Goal: Answer question/provide support

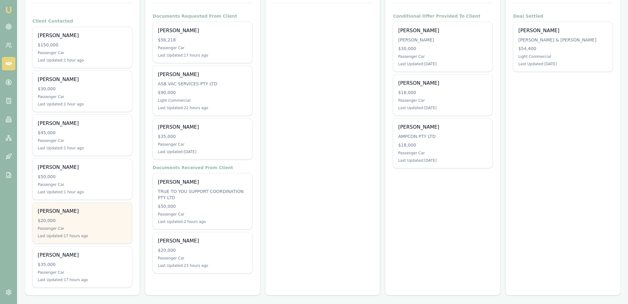
click at [73, 222] on div "$20,000" at bounding box center [82, 220] width 89 height 6
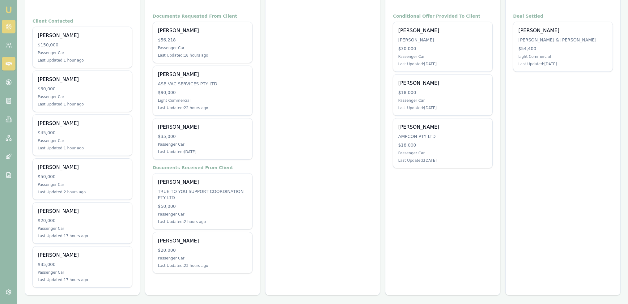
click at [10, 28] on circle at bounding box center [8, 26] width 3 height 3
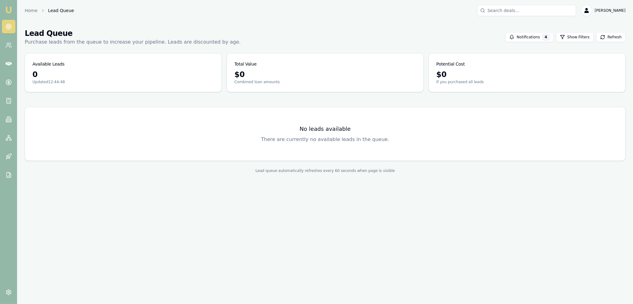
click at [11, 12] on img at bounding box center [8, 9] width 7 height 7
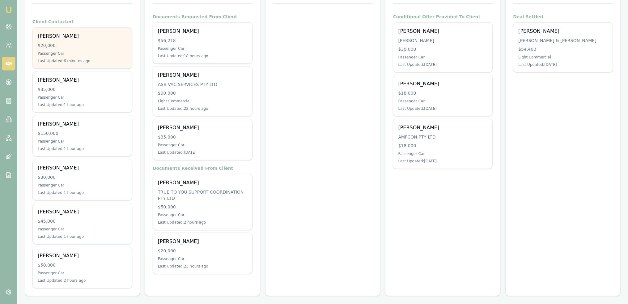
scroll to position [113, 0]
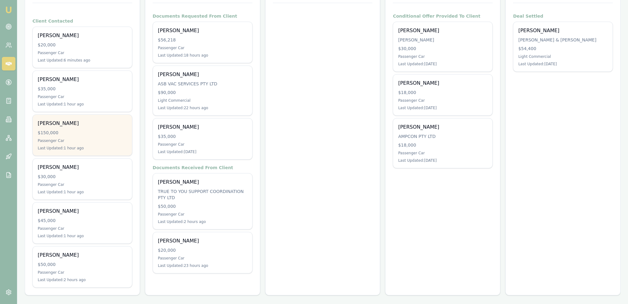
click at [70, 141] on div "Passenger Car" at bounding box center [82, 140] width 89 height 5
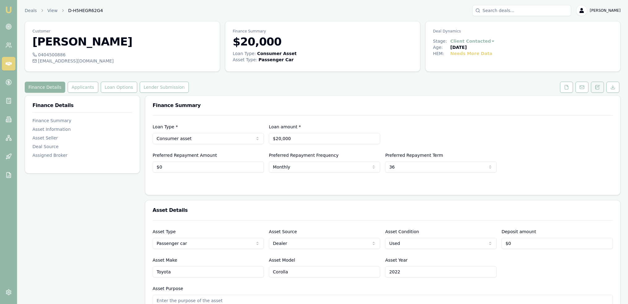
click at [600, 86] on button at bounding box center [597, 87] width 13 height 11
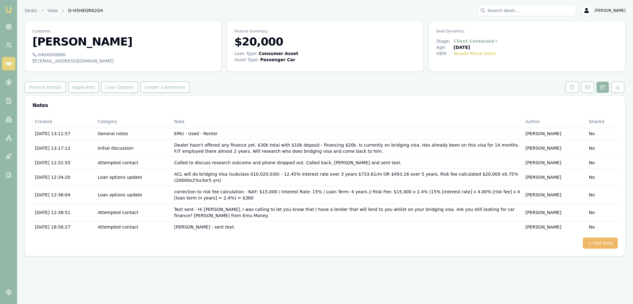
click at [605, 237] on button "+ Add Note" at bounding box center [600, 242] width 35 height 11
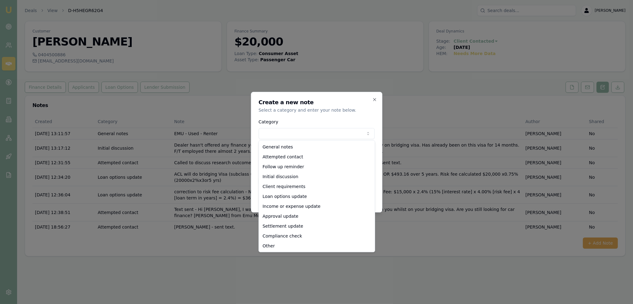
click at [280, 136] on body "Emu Broker Deals View D-H5HEGR62G4 [PERSON_NAME] Toggle Menu Customer [PERSON_N…" at bounding box center [316, 152] width 633 height 304
select select "ATTEMPTED_CONTACT"
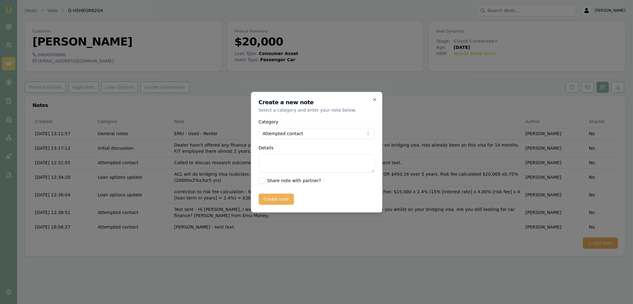
click at [278, 160] on textarea "Details" at bounding box center [316, 163] width 116 height 19
click at [305, 166] on textarea "answered and then hung up - called back and went to [PERSON_NAME] - text re" at bounding box center [316, 163] width 116 height 19
type textarea "answered and then hung up - called back and went to [PERSON_NAME] - text sent."
click at [281, 200] on button "Create note" at bounding box center [276, 199] width 36 height 11
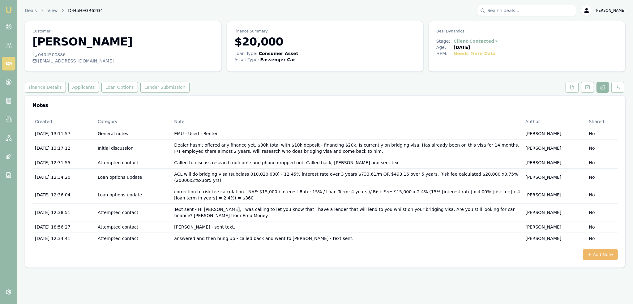
click at [596, 249] on button "+ Add Note" at bounding box center [600, 254] width 35 height 11
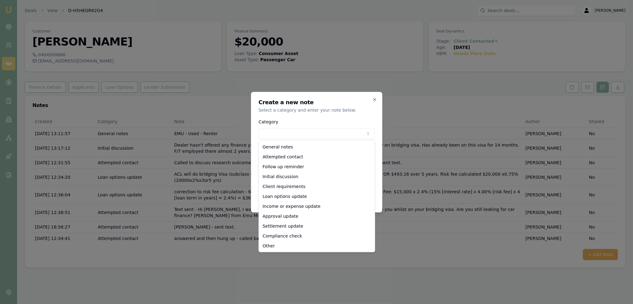
click at [267, 134] on body "Emu Broker Deals View D-H5HEGR62G4 [PERSON_NAME] Toggle Menu Customer [PERSON_N…" at bounding box center [316, 152] width 633 height 304
select select "ATTEMPTED_CONTACT"
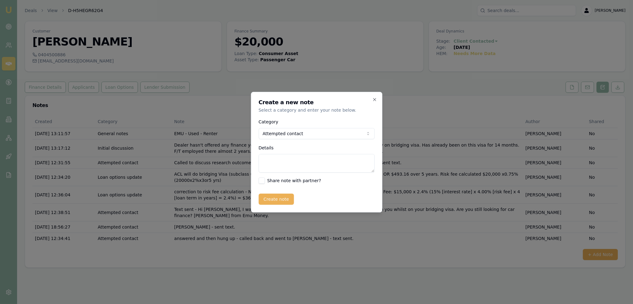
click at [277, 164] on textarea "Details" at bounding box center [316, 163] width 116 height 19
paste textarea "Hi [PERSON_NAME], I am calling because you were asking about financing a car wh…"
type textarea "Text sent - Hi [PERSON_NAME], I am calling because you were asking about financ…"
click at [277, 199] on button "Create note" at bounding box center [276, 199] width 36 height 11
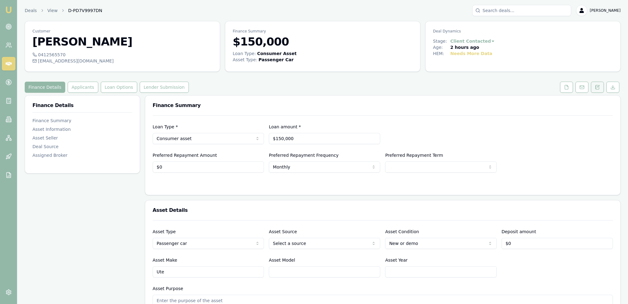
drag, startPoint x: 602, startPoint y: 86, endPoint x: 598, endPoint y: 87, distance: 4.4
click at [602, 86] on button at bounding box center [597, 87] width 13 height 11
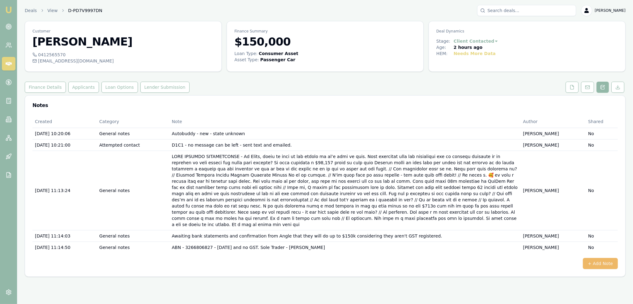
click at [598, 258] on button "+ Add Note" at bounding box center [600, 263] width 35 height 11
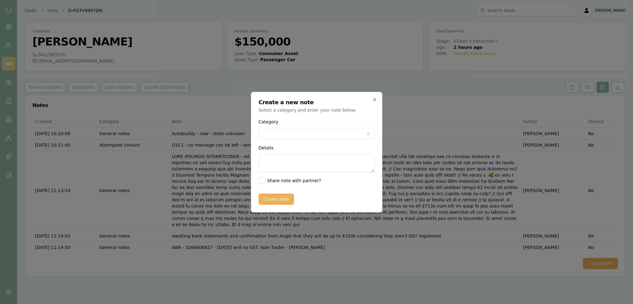
click at [320, 133] on body "Emu Broker Deals View D-PD7V9997DN Robyn Adams Toggle Menu Customer Jammi Smith…" at bounding box center [316, 152] width 633 height 304
click at [293, 160] on textarea "Details" at bounding box center [316, 163] width 116 height 19
click at [353, 158] on textarea "ANGLE FEEDBACK on bank statements -" at bounding box center [316, 163] width 116 height 19
paste textarea "Hi Robyn. I agree, statements look quite good, balance growing. The Alibaba etc…"
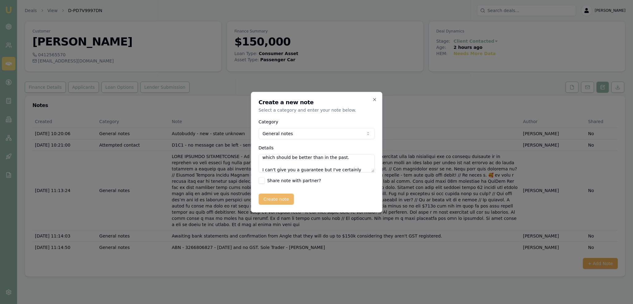
type textarea "ANGLE FEEDBACK on bank statements - Hi Robyn. I agree, statements look quite go…"
drag, startPoint x: 280, startPoint y: 198, endPoint x: 303, endPoint y: 197, distance: 22.6
click at [280, 198] on button "Create note" at bounding box center [276, 199] width 36 height 11
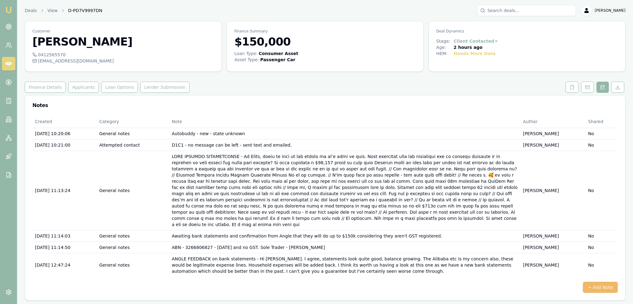
click at [612, 282] on button "+ Add Note" at bounding box center [600, 287] width 35 height 11
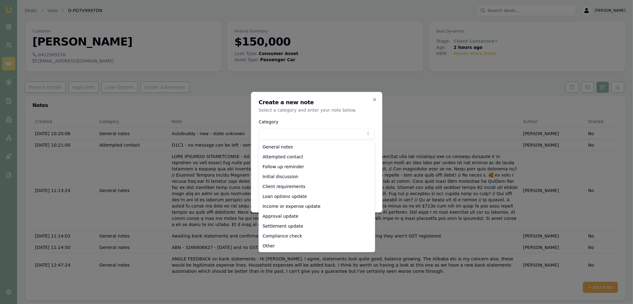
click at [302, 131] on body "Emu Broker Deals View D-PD7V9997DN Robyn Adams Toggle Menu Customer Jammi Smith…" at bounding box center [316, 152] width 633 height 304
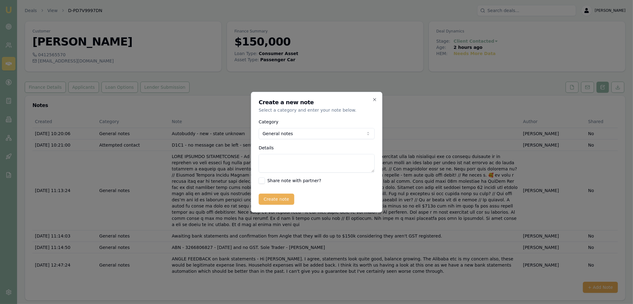
click at [292, 163] on textarea "Details" at bounding box center [316, 163] width 116 height 19
paste textarea "Hi Jammi, good news! I sent your bank statements to a lender to have a look at.…"
click at [335, 171] on textarea "TEXT to advise Jammi - Hi Jammi, good news! I sent your bank statements to a le…" at bounding box center [316, 163] width 116 height 19
paste textarea "Give me a call when you finish work and we can do an application then."
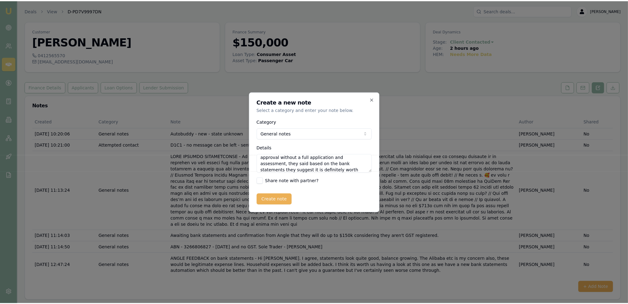
scroll to position [33, 0]
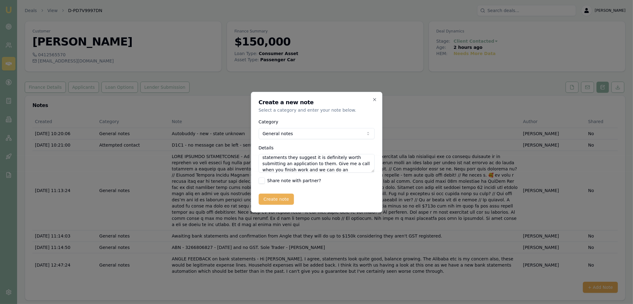
click at [286, 171] on textarea "TEXT to advise Jammi - Hi Jammi, good news! I sent your bank statements to a le…" at bounding box center [316, 163] width 116 height 19
paste textarea "I'm so excited for you"
type textarea "TEXT to advise Jammi - Hi Jammi, good news! I sent your bank statements to a le…"
click at [275, 199] on button "Create note" at bounding box center [276, 199] width 36 height 11
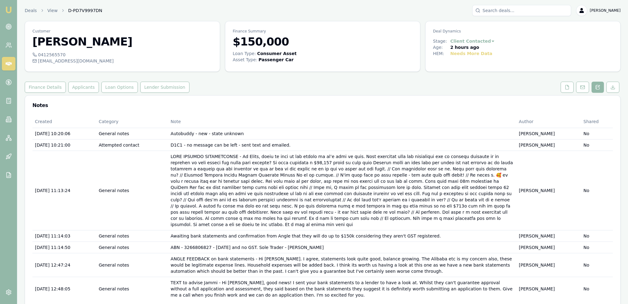
click at [10, 9] on img at bounding box center [8, 9] width 7 height 7
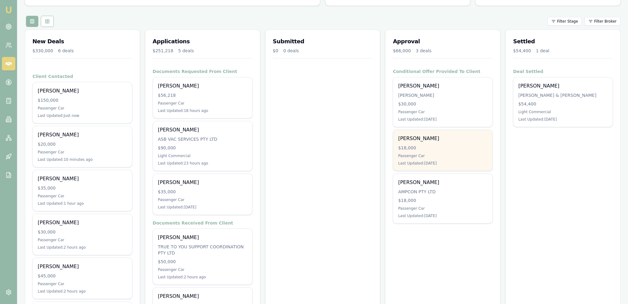
scroll to position [52, 0]
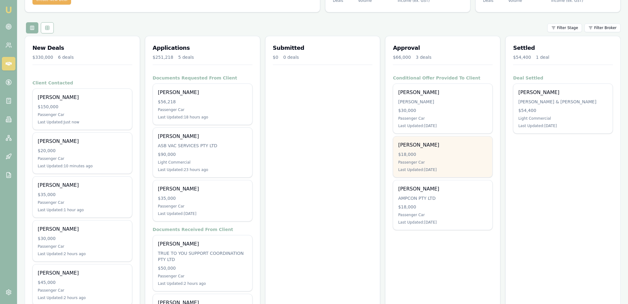
click at [451, 153] on div "$18,000" at bounding box center [442, 154] width 89 height 6
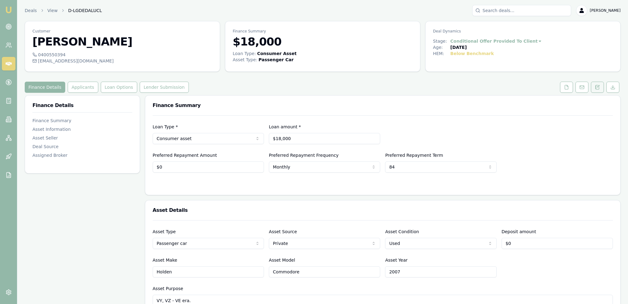
drag, startPoint x: 601, startPoint y: 86, endPoint x: 596, endPoint y: 89, distance: 6.4
click at [601, 86] on button at bounding box center [597, 87] width 13 height 11
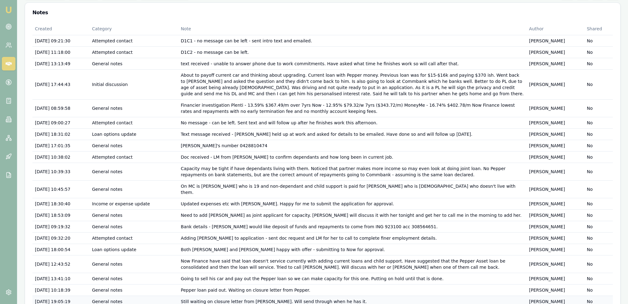
scroll to position [139, 0]
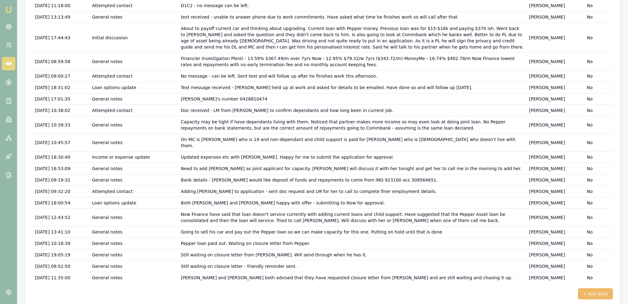
click at [584, 288] on button "+ Add Note" at bounding box center [595, 293] width 35 height 11
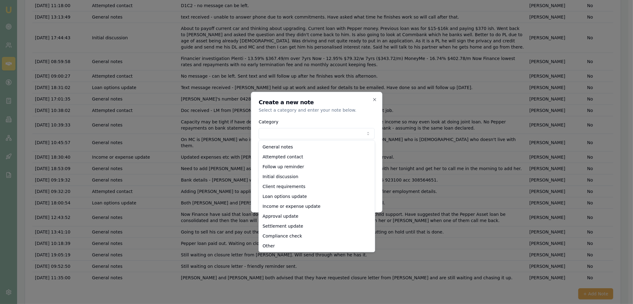
click at [327, 129] on body "Emu Broker Deals View D-LGDEDALUCL Robyn Adams Toggle Menu Customer Stephen Gaw…" at bounding box center [314, 13] width 628 height 304
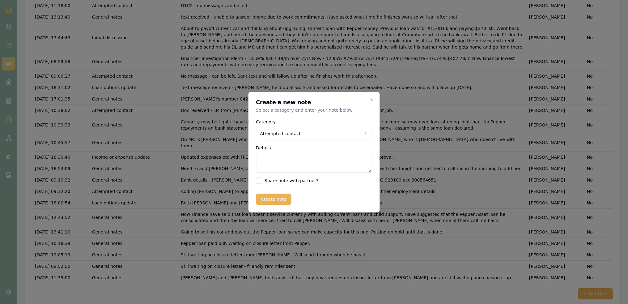
click at [306, 130] on body "Emu Broker Deals View D-LGDEDALUCL Robyn Adams Toggle Menu Customer Stephen Gaw…" at bounding box center [314, 13] width 628 height 304
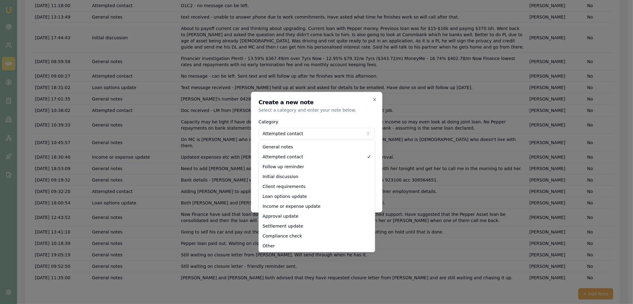
select select "GENERAL_NOTES"
click at [303, 135] on body "Emu Broker Deals View D-LGDEDALUCL Robyn Adams Toggle Menu Customer Stephen Gaw…" at bounding box center [314, 13] width 628 height 304
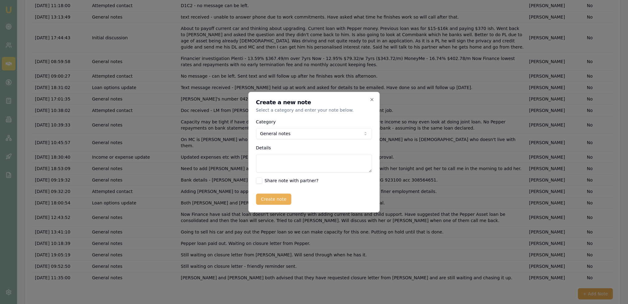
click at [285, 165] on textarea "Details" at bounding box center [314, 163] width 116 height 19
type textarea "k"
type textarea "Karen called last night and will get top of bank ING bank statement to me tomor…"
click at [282, 196] on button "Create note" at bounding box center [274, 199] width 36 height 11
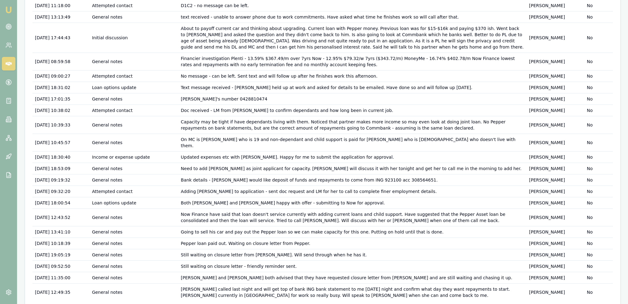
drag, startPoint x: 8, startPoint y: 9, endPoint x: 13, endPoint y: 6, distance: 5.8
click at [8, 9] on img at bounding box center [8, 9] width 7 height 7
